Goal: Navigation & Orientation: Find specific page/section

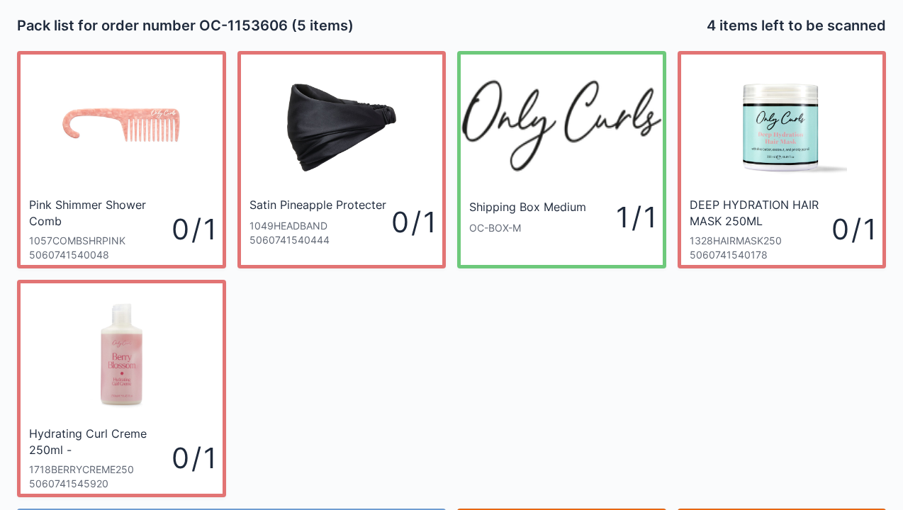
scroll to position [82, 0]
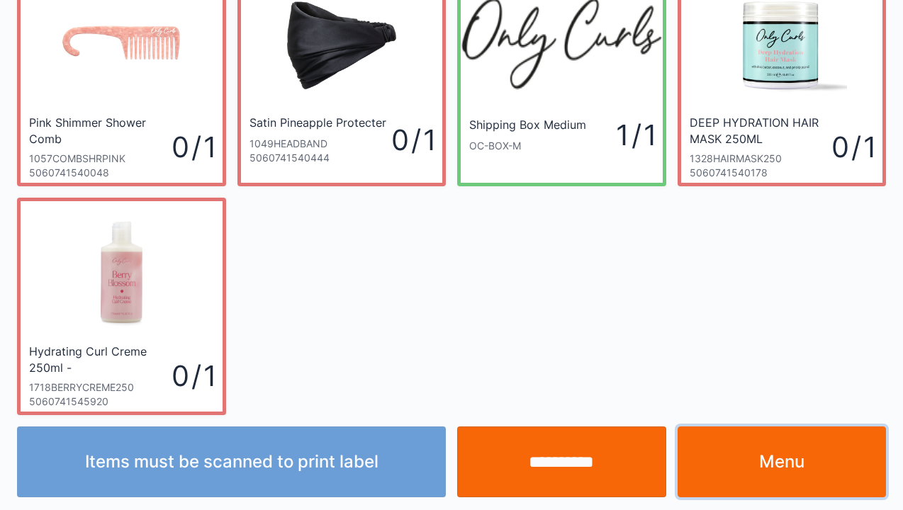
click at [815, 469] on link "Menu" at bounding box center [781, 462] width 209 height 71
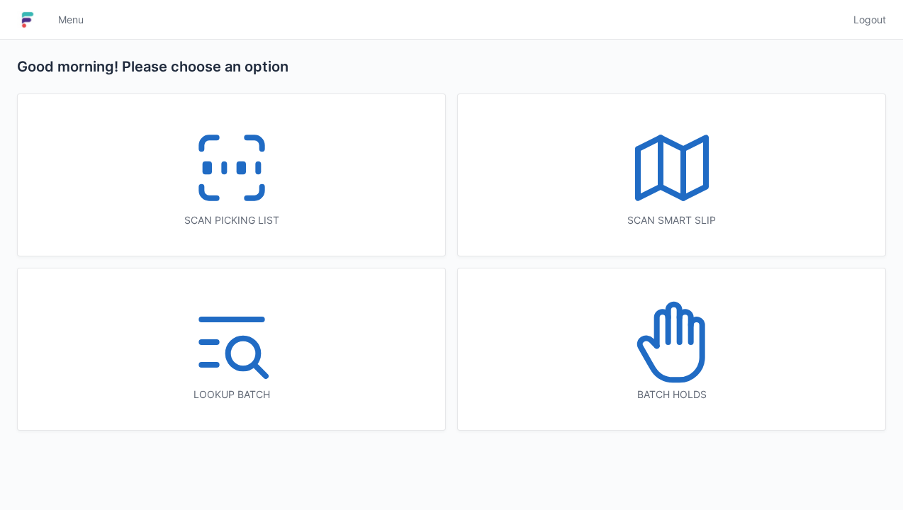
click at [344, 201] on div "Scan picking list" at bounding box center [231, 175] width 427 height 162
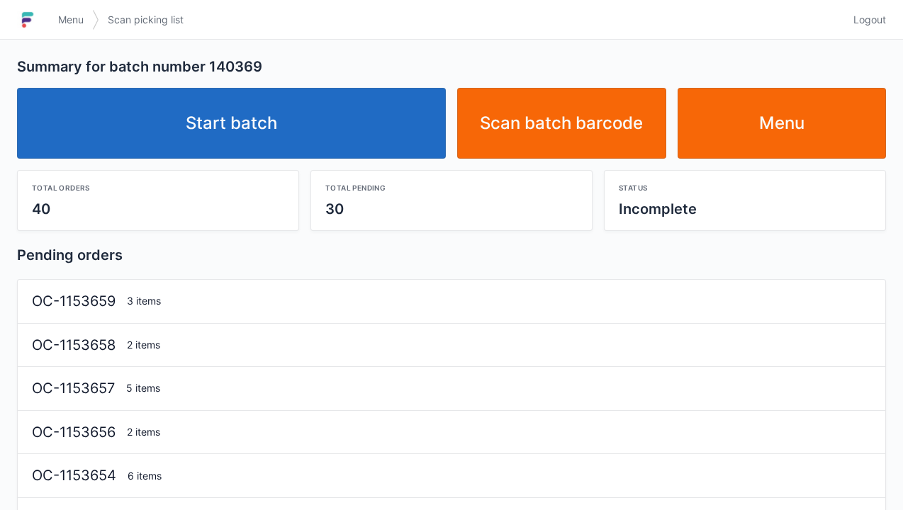
click at [801, 111] on link "Menu" at bounding box center [781, 123] width 209 height 71
